Goal: Information Seeking & Learning: Learn about a topic

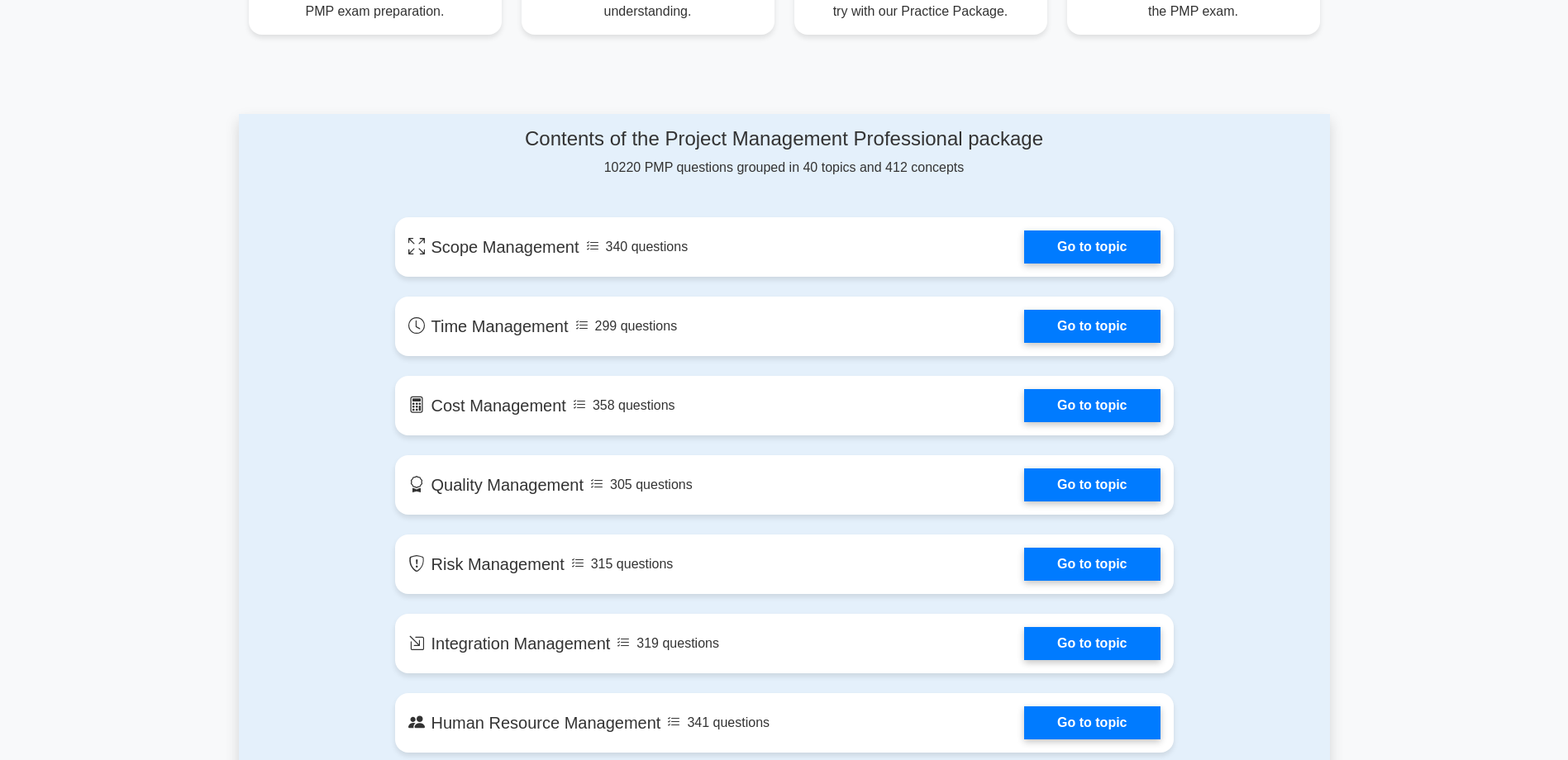
scroll to position [744, 0]
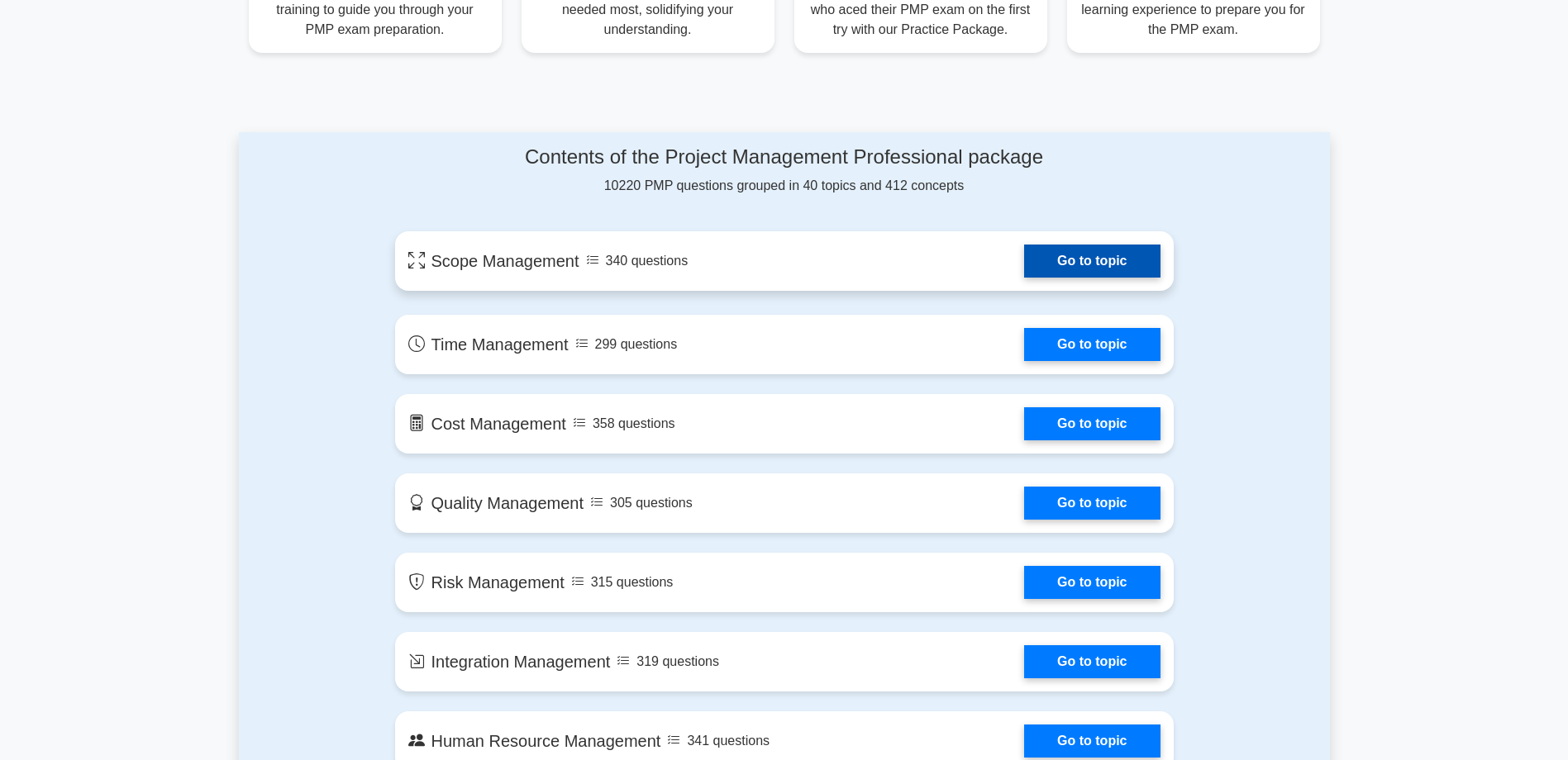
click at [1024, 266] on link "Go to topic" at bounding box center [1091, 261] width 135 height 33
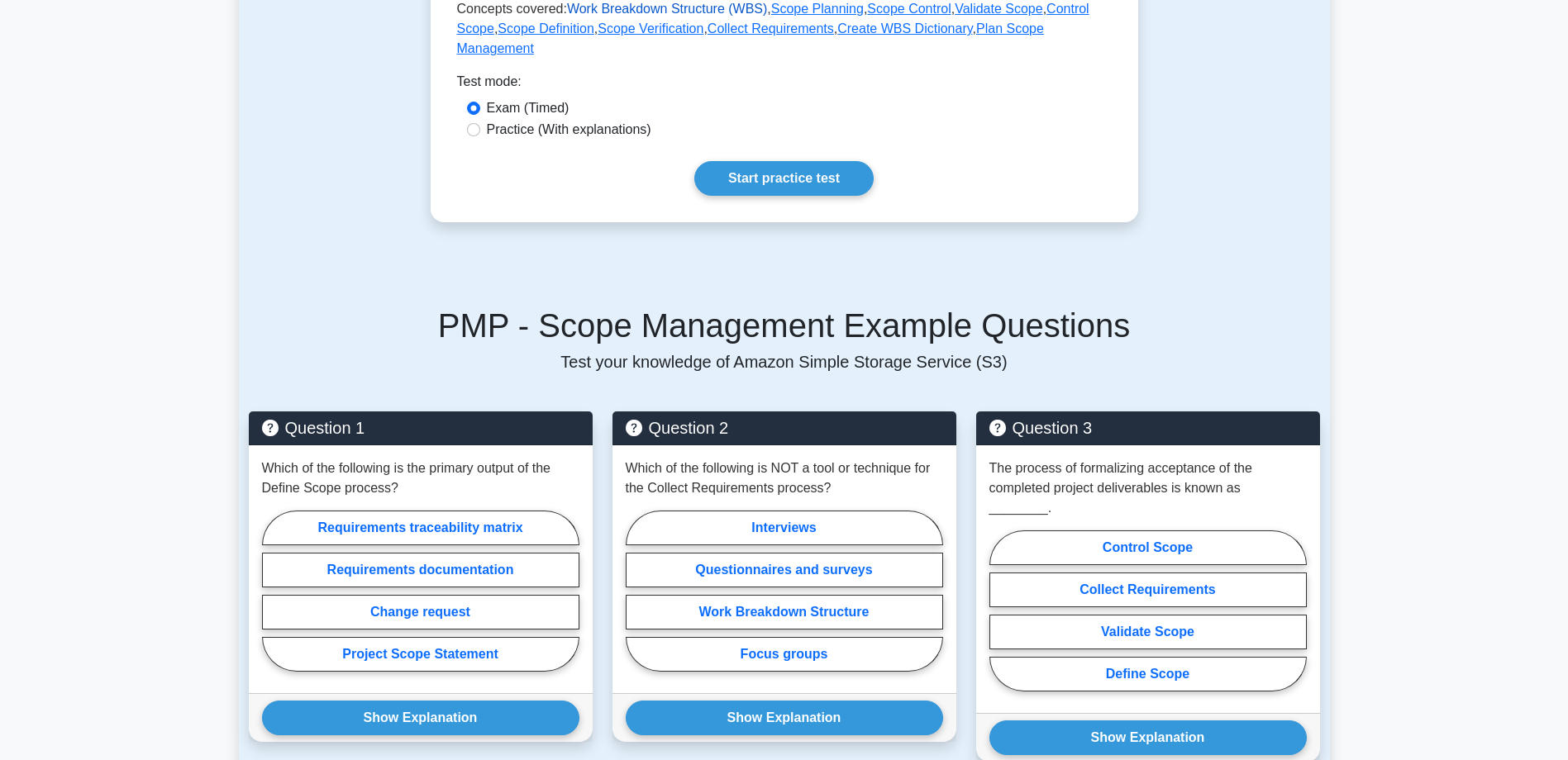
scroll to position [826, 0]
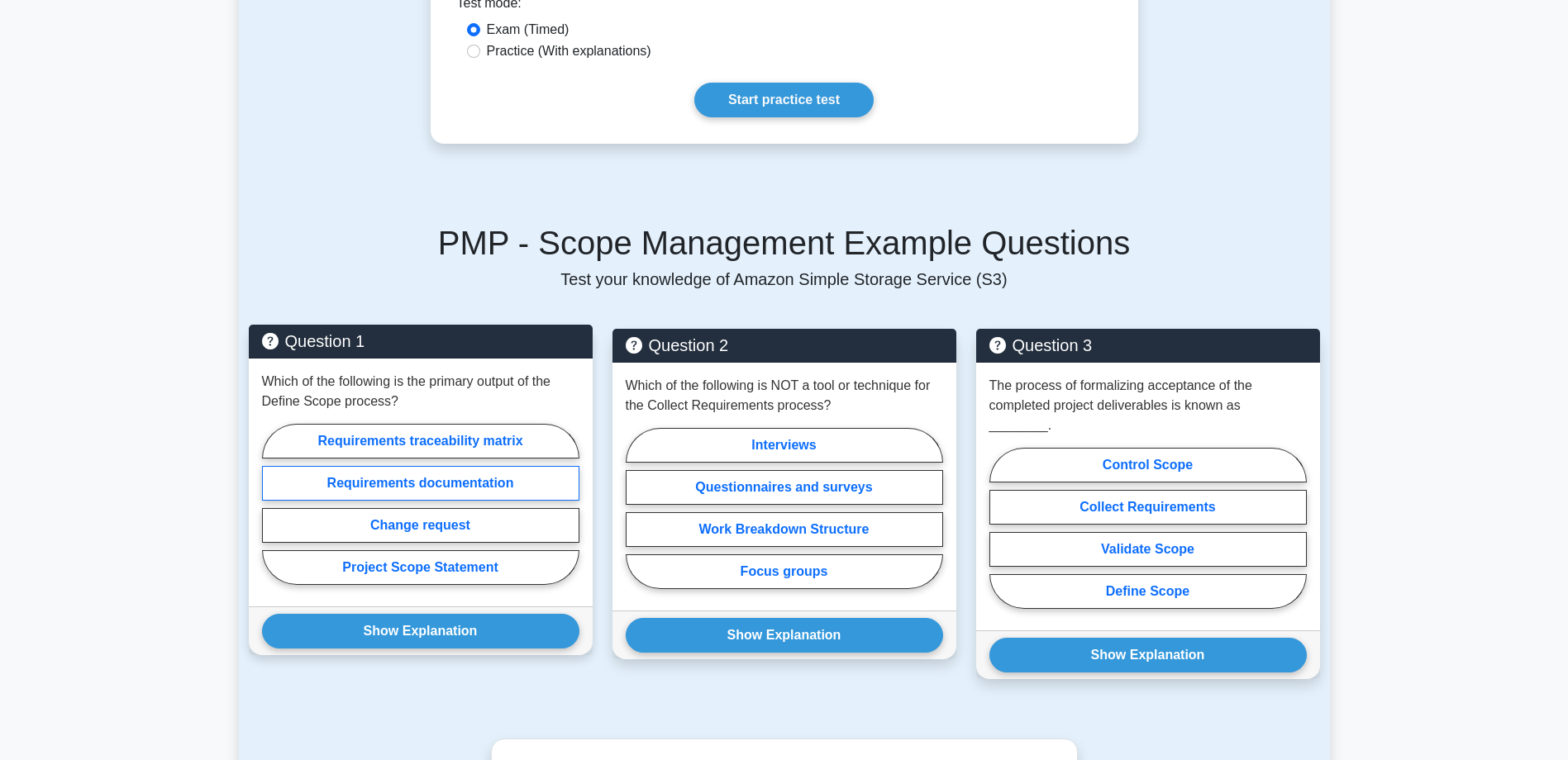
click at [438, 468] on label "Requirements documentation" at bounding box center [421, 483] width 318 height 35
click at [272, 504] on input "Requirements documentation" at bounding box center [267, 509] width 10 height 10
radio input "true"
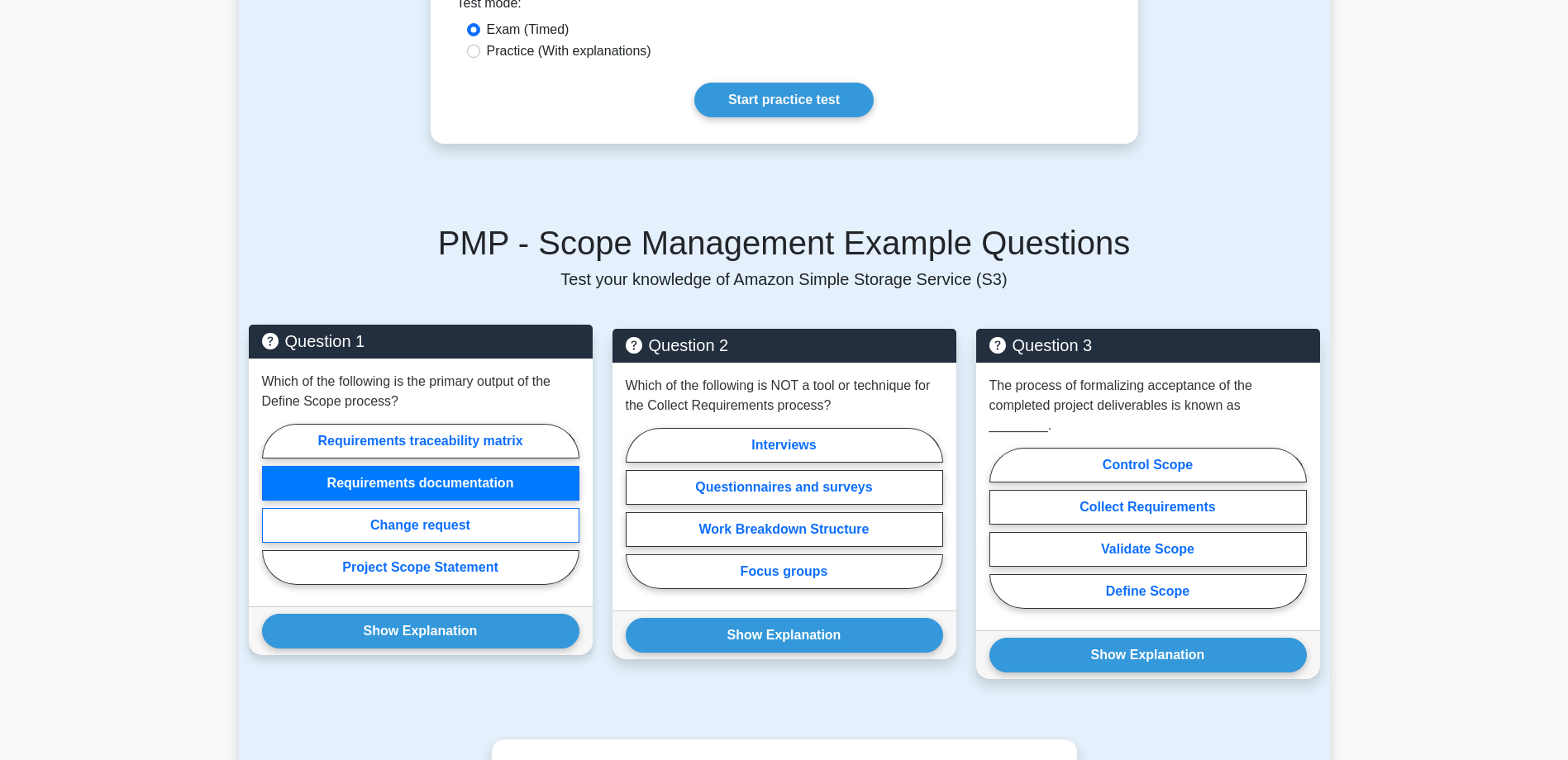
click at [430, 509] on label "Change request" at bounding box center [421, 526] width 318 height 35
click at [272, 504] on input "Change request" at bounding box center [267, 509] width 10 height 10
radio input "true"
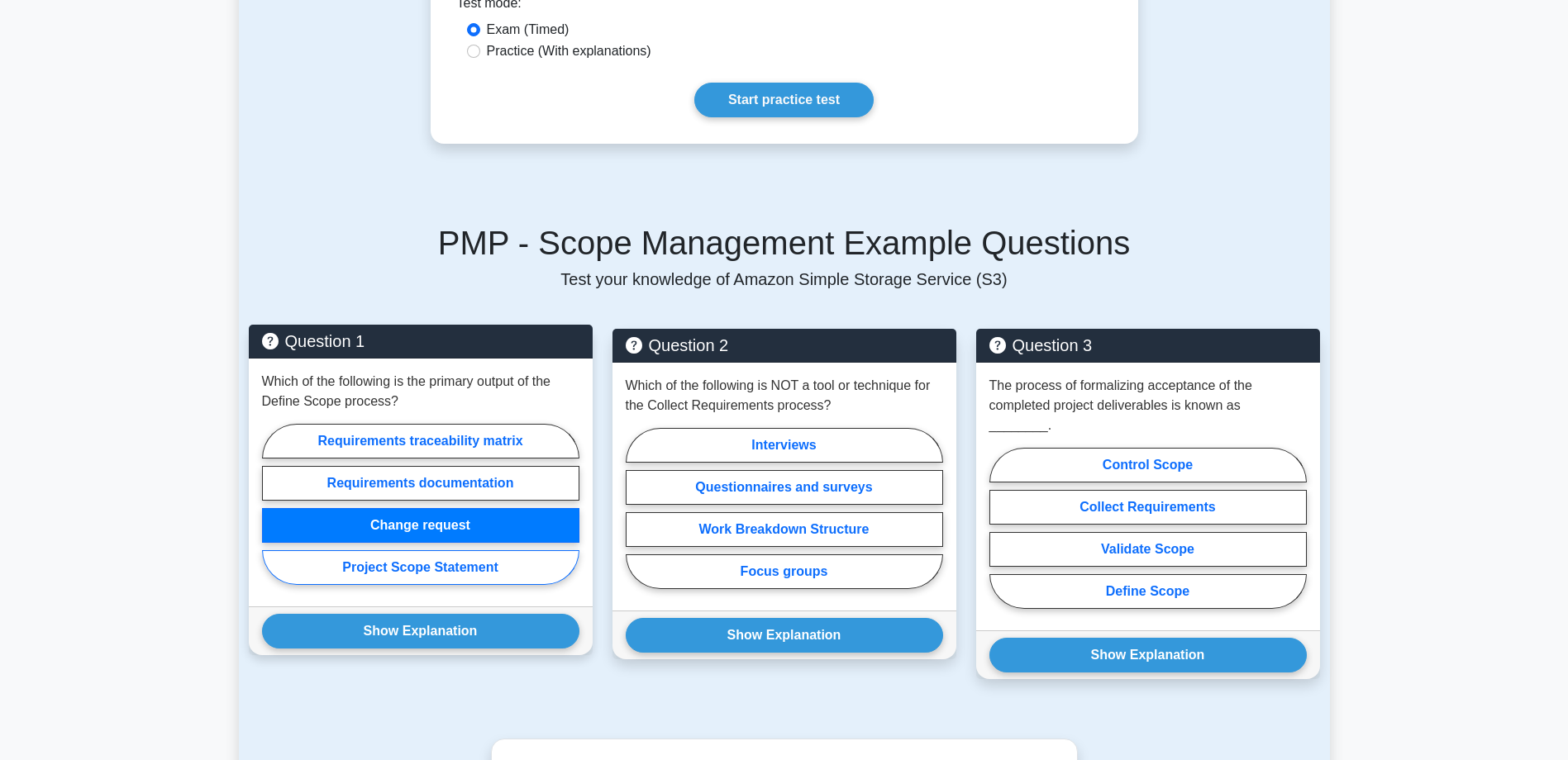
click at [423, 550] on label "Project Scope Statement" at bounding box center [421, 567] width 318 height 35
click at [272, 515] on input "Project Scope Statement" at bounding box center [267, 509] width 10 height 10
radio input "true"
